Goal: Navigation & Orientation: Find specific page/section

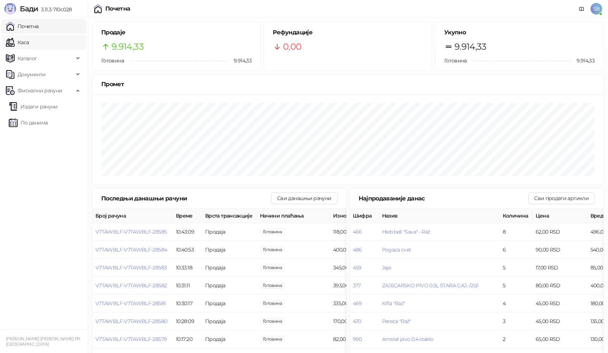
click at [29, 42] on link "Каса" at bounding box center [17, 42] width 23 height 15
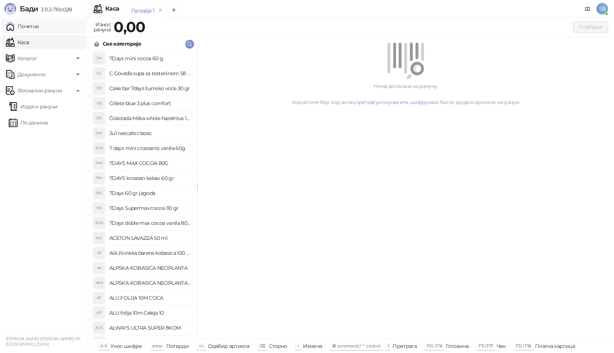
click at [39, 27] on link "Почетна" at bounding box center [22, 26] width 33 height 15
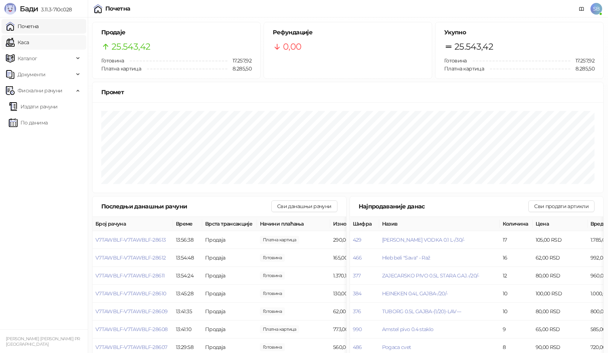
click at [17, 46] on link "Каса" at bounding box center [17, 42] width 23 height 15
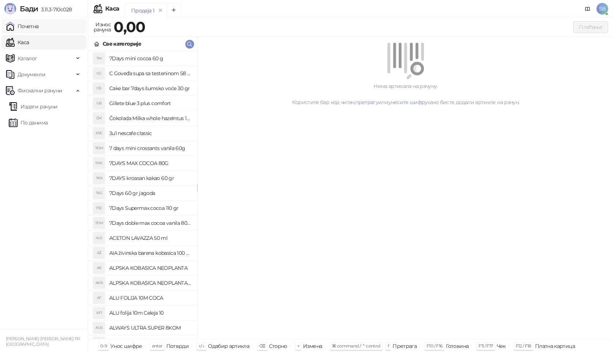
click at [24, 29] on link "Почетна" at bounding box center [22, 26] width 33 height 15
